Goal: Task Accomplishment & Management: Complete application form

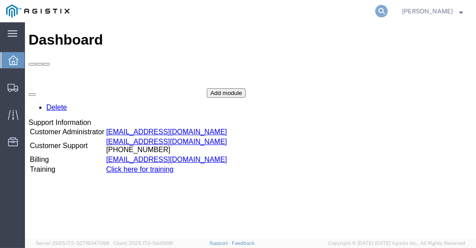
click at [388, 10] on icon at bounding box center [381, 11] width 12 height 12
paste input "56444925"
type input "56444925"
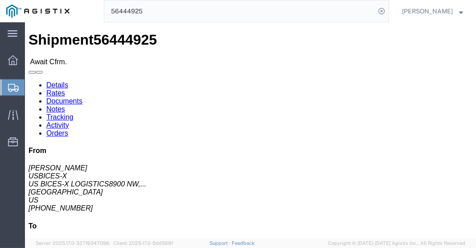
click link "Confirm"
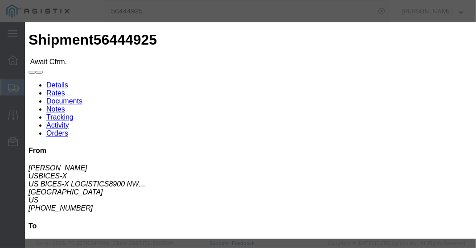
click input "text"
paste input "962816"
type input "962816"
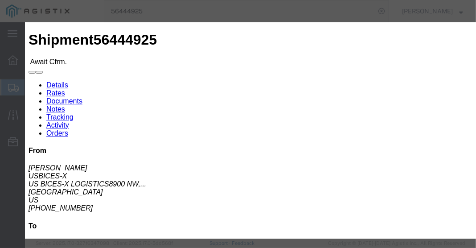
click input "text"
type input "[PERSON_NAME]"
type input "8002534122"
click fieldset "Additional References Add reference Select Account Type Activity ID Airline App…"
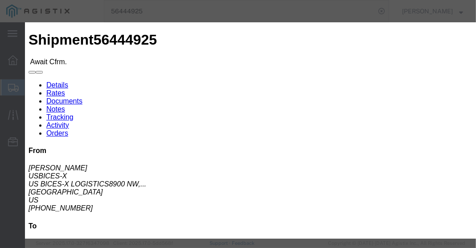
click button "Submit"
